Goal: Transaction & Acquisition: Download file/media

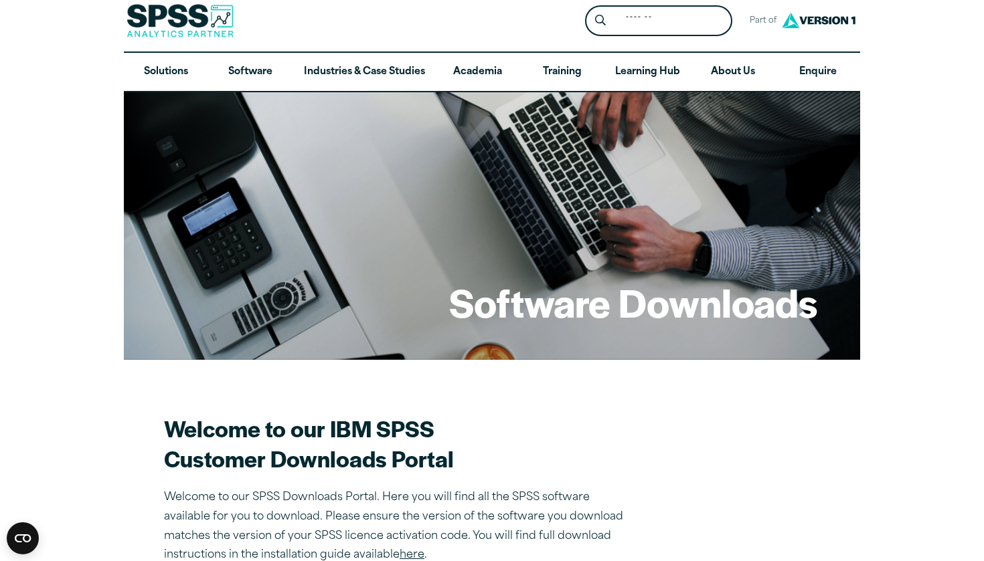
scroll to position [12, 0]
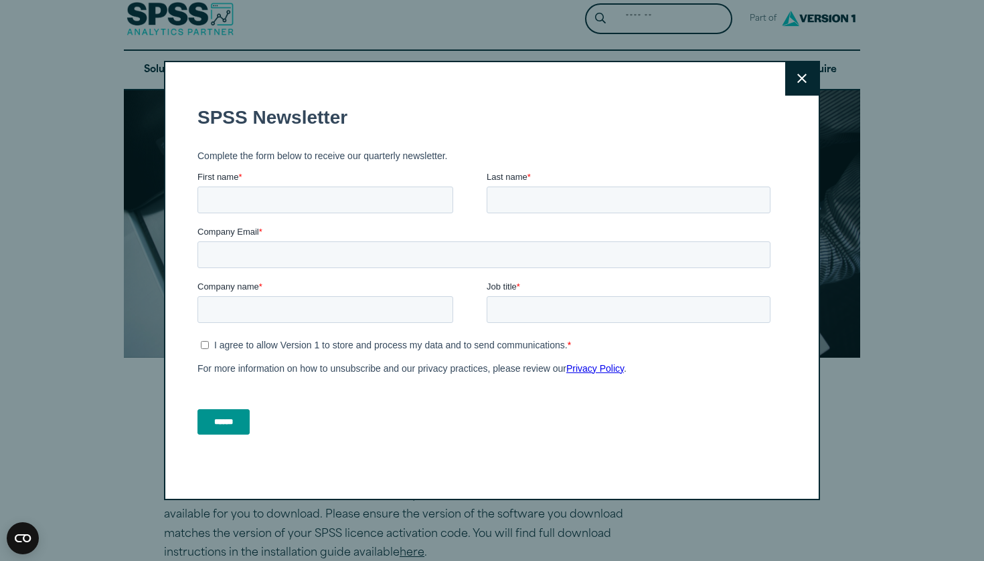
click at [796, 74] on button "Close" at bounding box center [801, 78] width 33 height 33
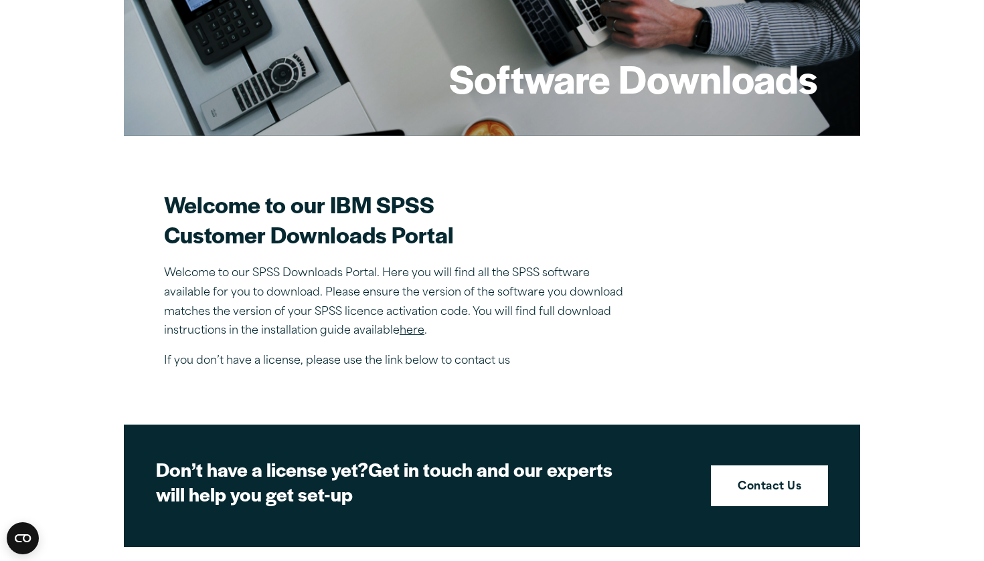
scroll to position [233, 0]
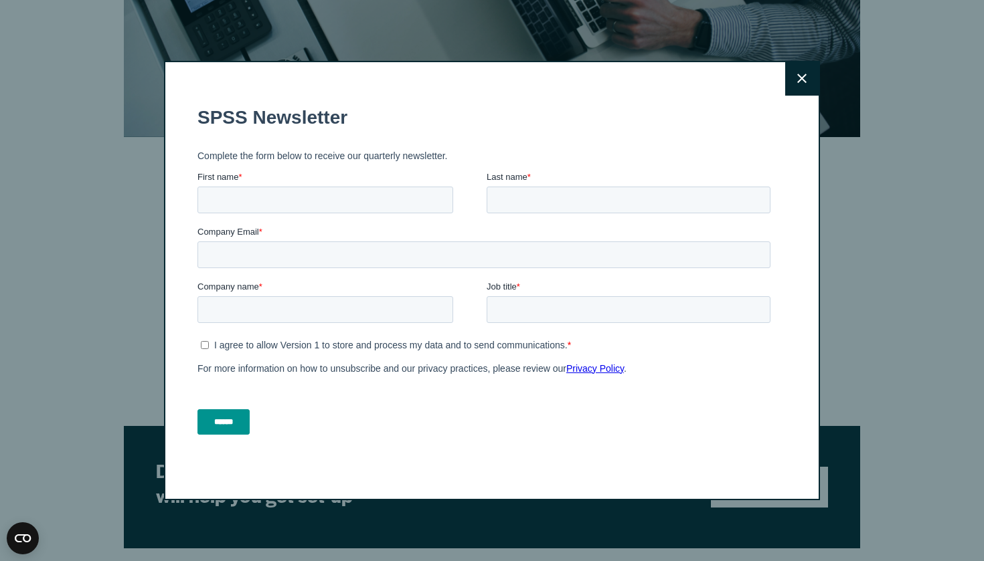
click at [803, 74] on icon at bounding box center [801, 79] width 9 height 10
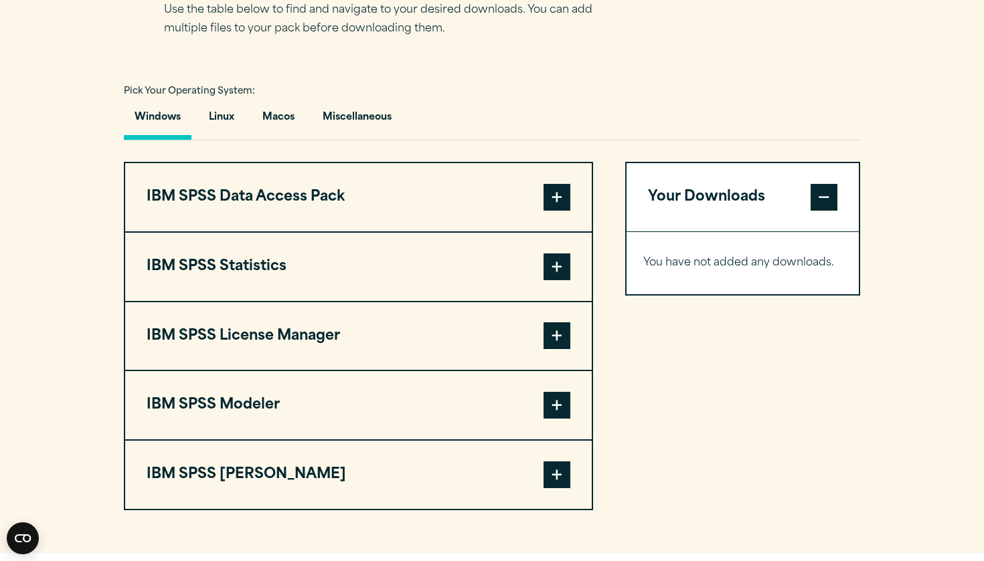
scroll to position [919, 0]
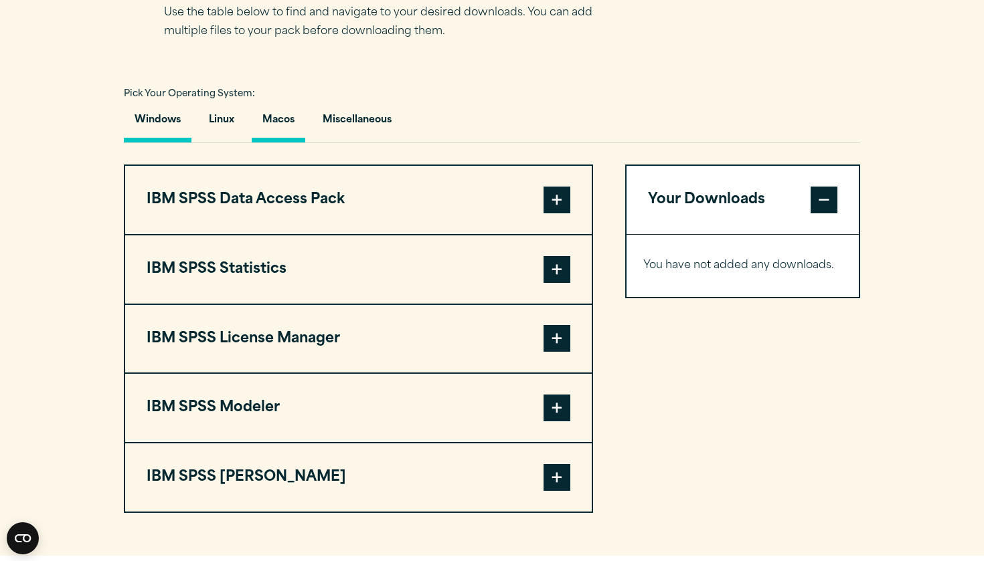
click at [299, 124] on button "Macos" at bounding box center [279, 123] width 54 height 38
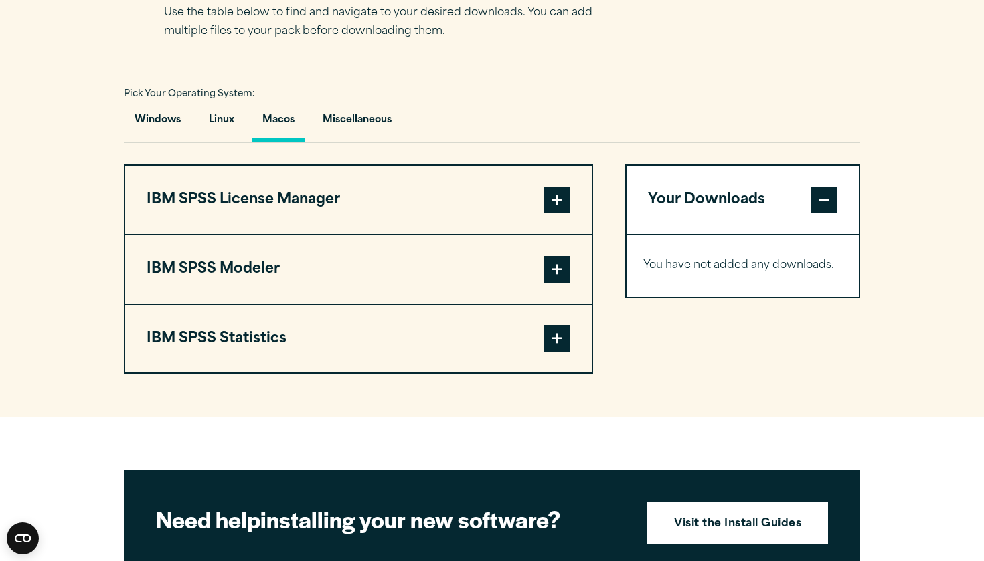
click at [484, 345] on button "IBM SPSS Statistics" at bounding box center [358, 339] width 466 height 68
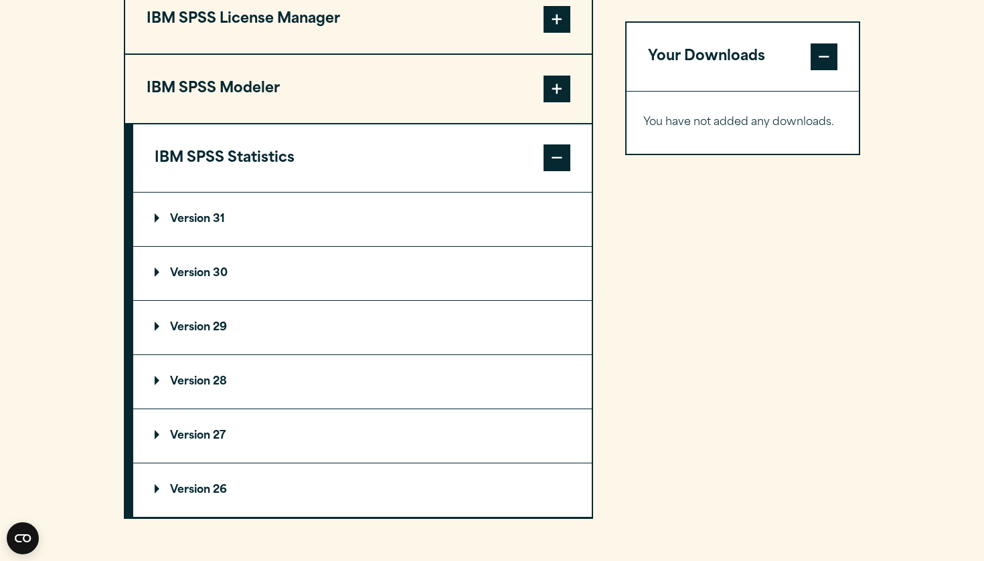
scroll to position [1103, 0]
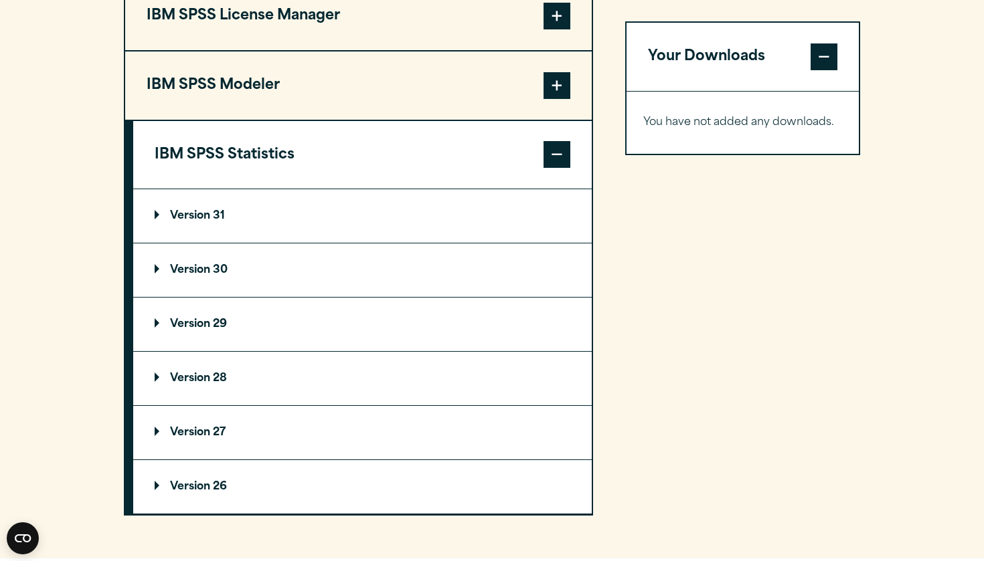
click at [153, 217] on summary "Version 31" at bounding box center [362, 216] width 458 height 54
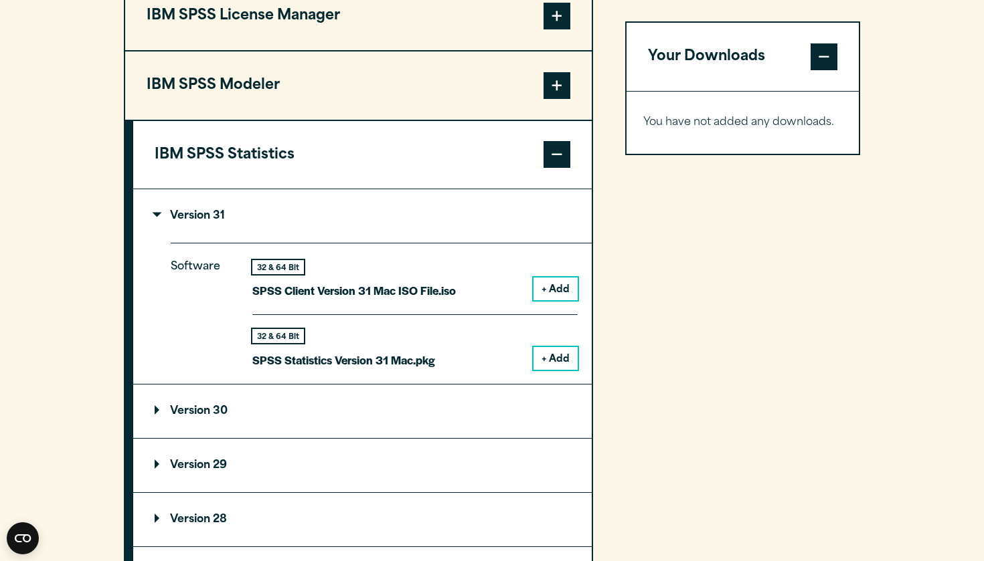
click at [151, 466] on summary "Version 29" at bounding box center [362, 466] width 458 height 54
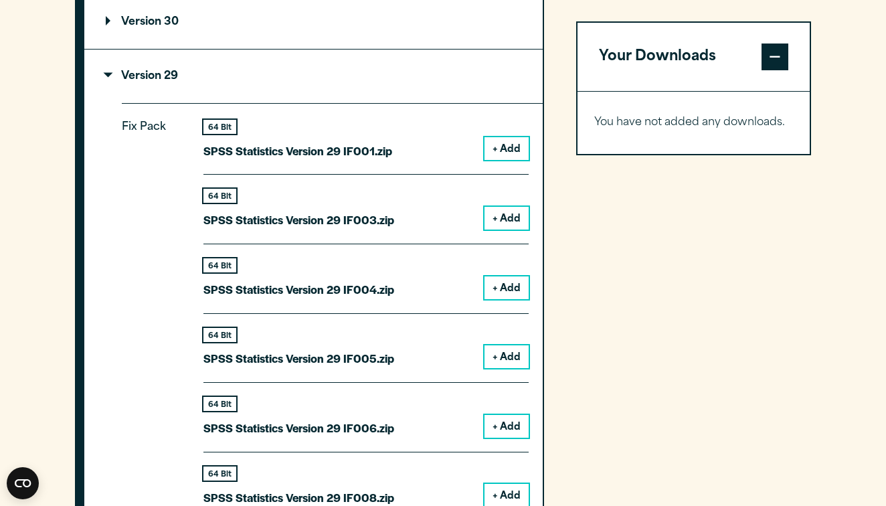
scroll to position [1442, 0]
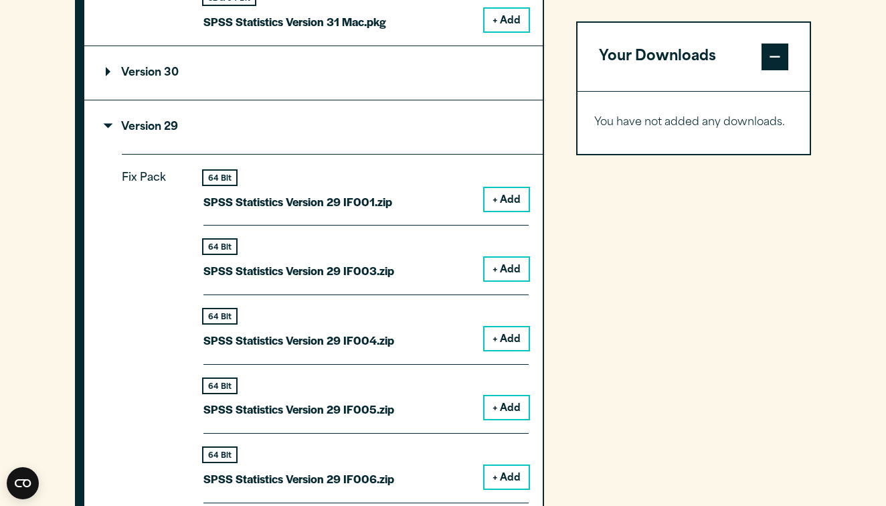
click at [509, 199] on button "+ Add" at bounding box center [506, 199] width 44 height 23
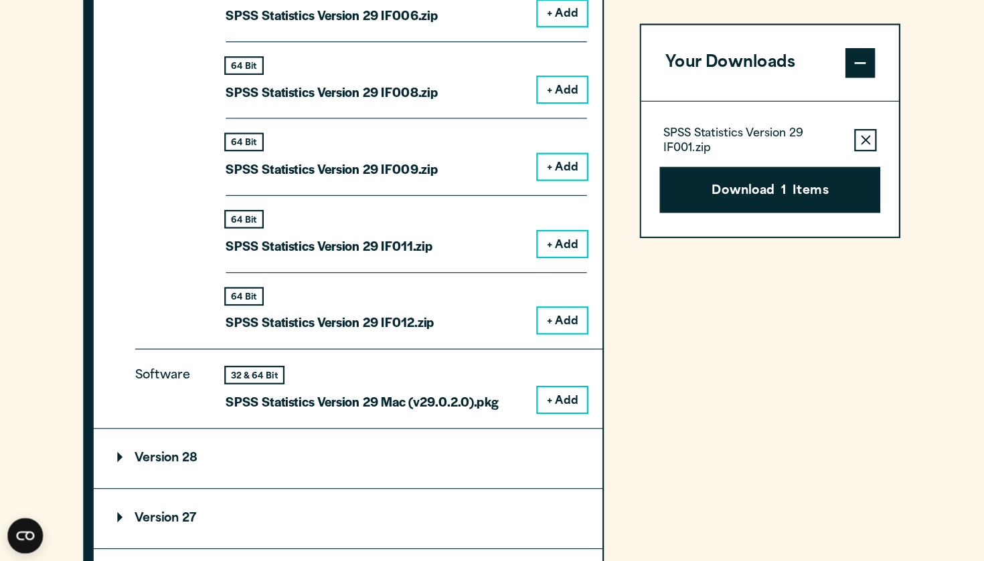
scroll to position [1917, 0]
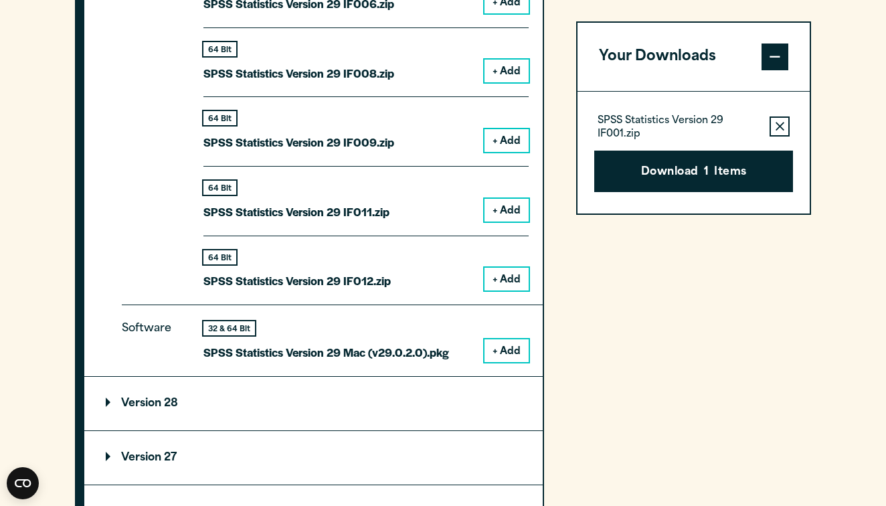
click at [495, 339] on button "+ Add" at bounding box center [506, 350] width 44 height 23
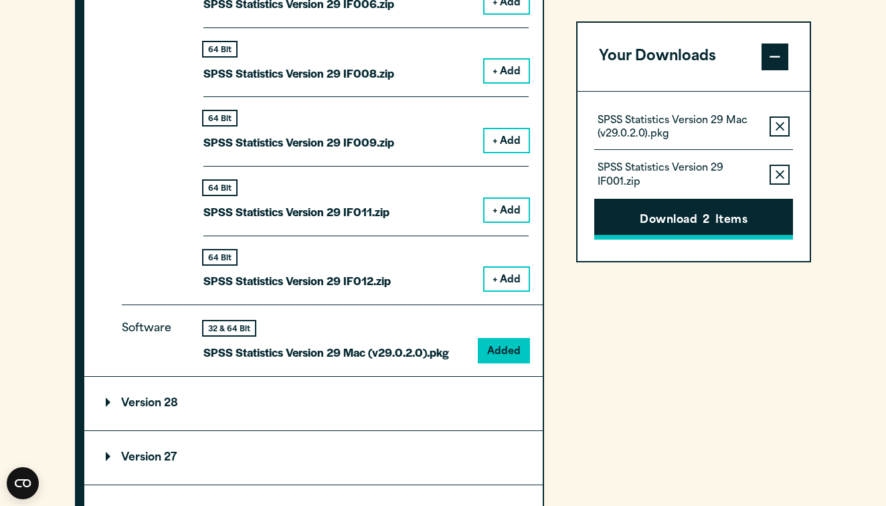
click at [701, 221] on button "Download 2 Items" at bounding box center [693, 219] width 199 height 41
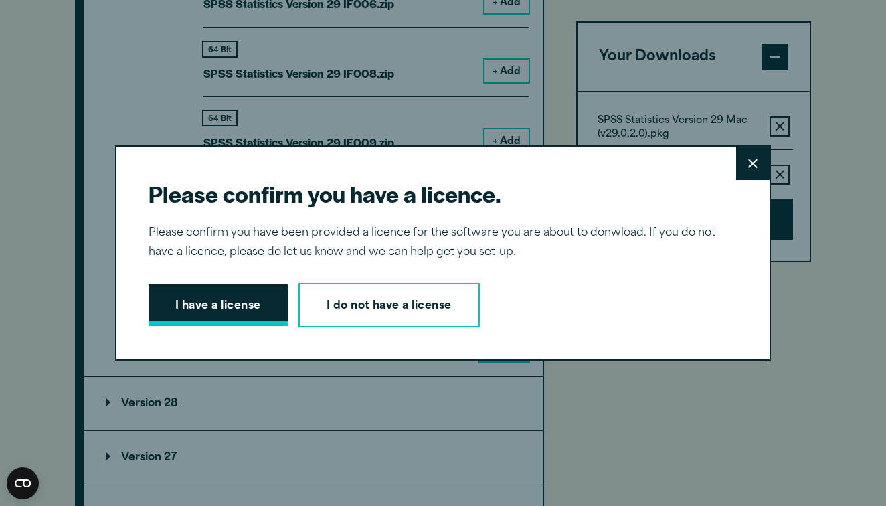
click at [246, 316] on button "I have a license" at bounding box center [218, 304] width 139 height 41
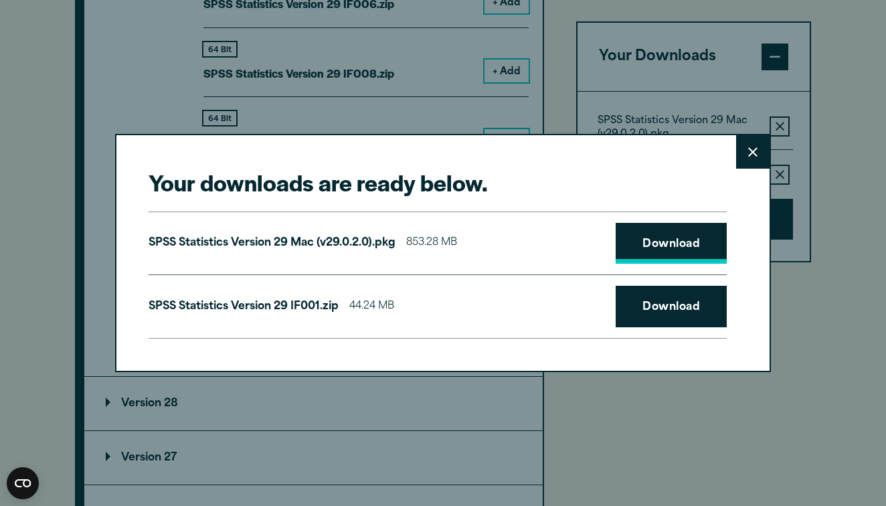
click at [657, 250] on link "Download" at bounding box center [671, 243] width 111 height 41
click at [657, 310] on link "Download" at bounding box center [671, 306] width 111 height 41
click at [747, 154] on button "Close" at bounding box center [752, 151] width 33 height 33
